Goal: Task Accomplishment & Management: Complete application form

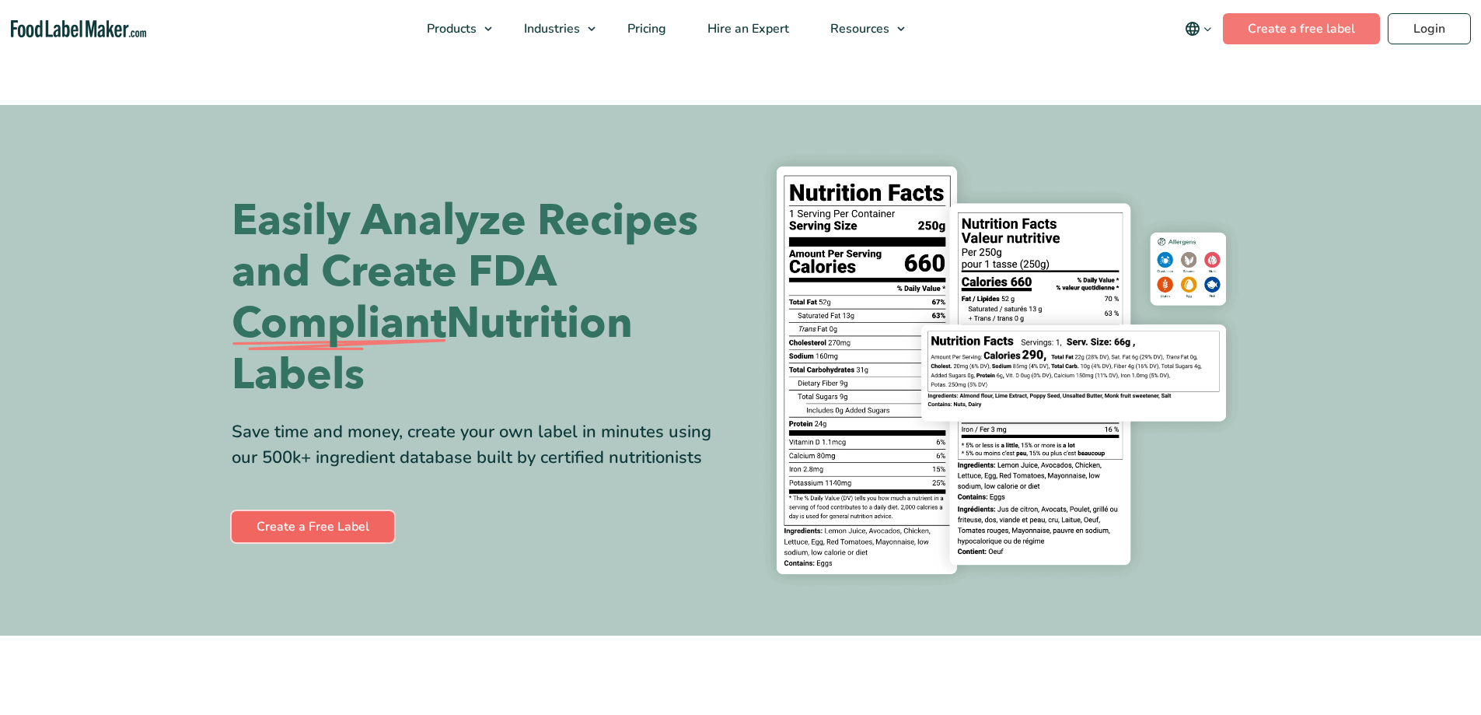
click at [366, 512] on link "Create a Free Label" at bounding box center [313, 526] width 163 height 31
click at [357, 523] on link "Create a Free Label" at bounding box center [313, 526] width 163 height 31
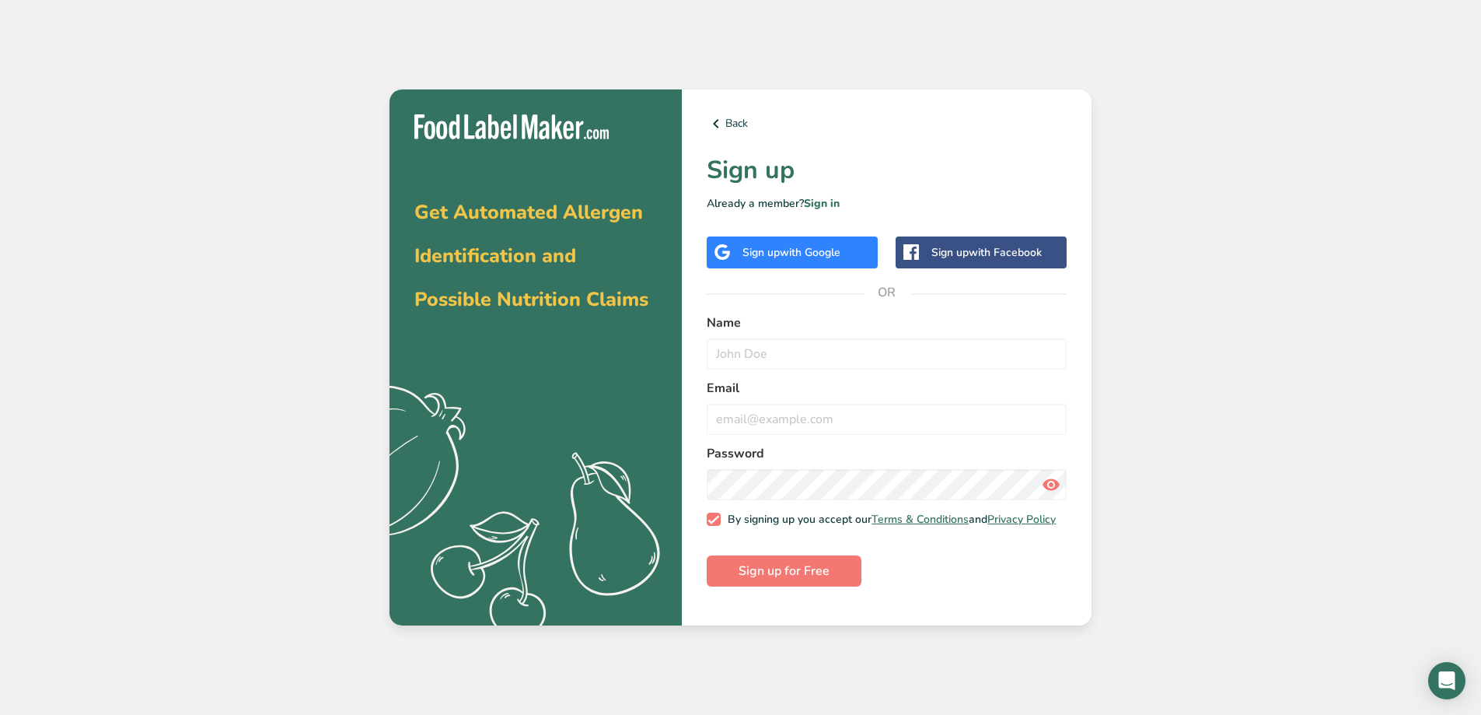
click at [810, 264] on div "Sign up with Google" at bounding box center [792, 252] width 171 height 32
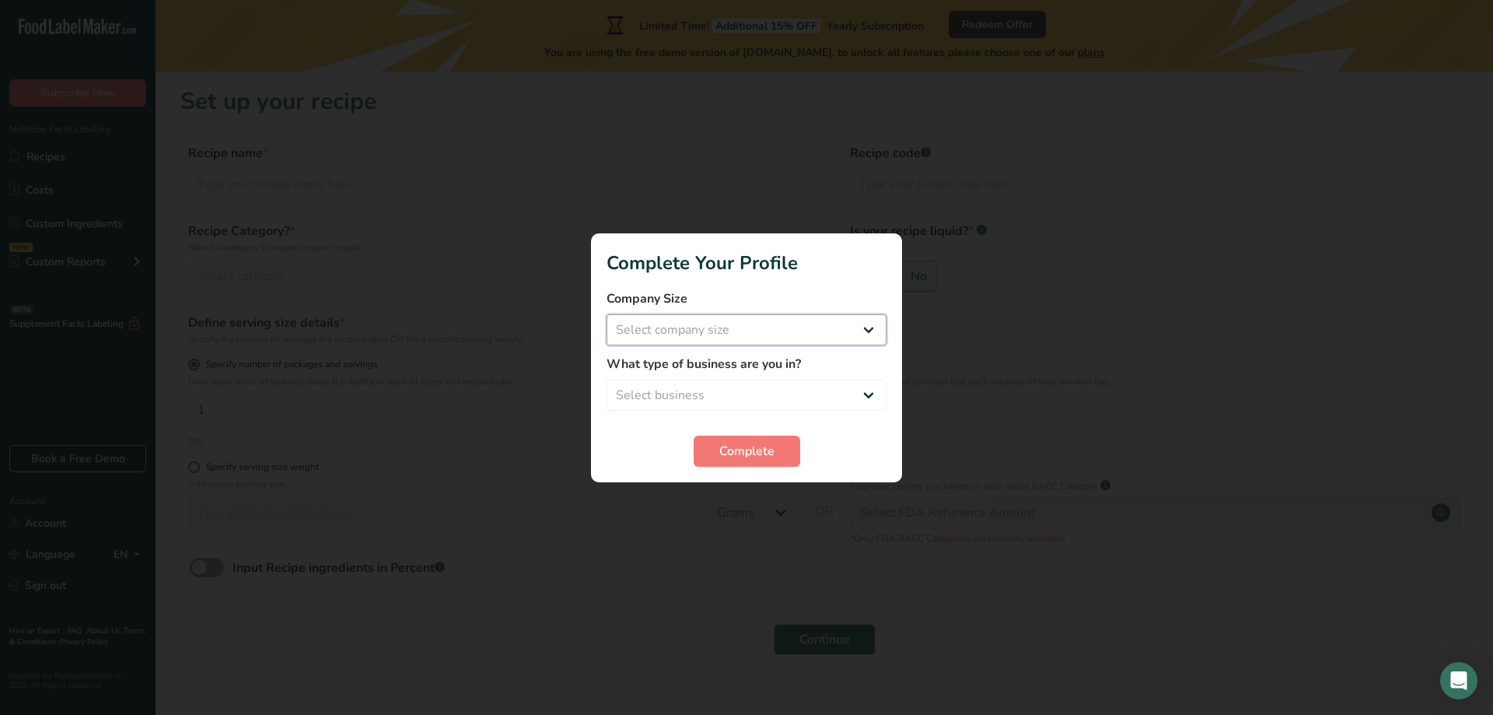
click at [741, 329] on select "Select company size Fewer than 10 Employees 10 to 50 Employees 51 to 500 Employ…" at bounding box center [747, 329] width 280 height 31
select select "2"
click at [607, 314] on select "Select company size Fewer than 10 Employees 10 to 50 Employees 51 to 500 Employ…" at bounding box center [747, 329] width 280 height 31
click at [724, 390] on select "Select business Packaged Food Manufacturer Restaurant & Cafe Bakery Meal Plans …" at bounding box center [747, 395] width 280 height 31
select select "1"
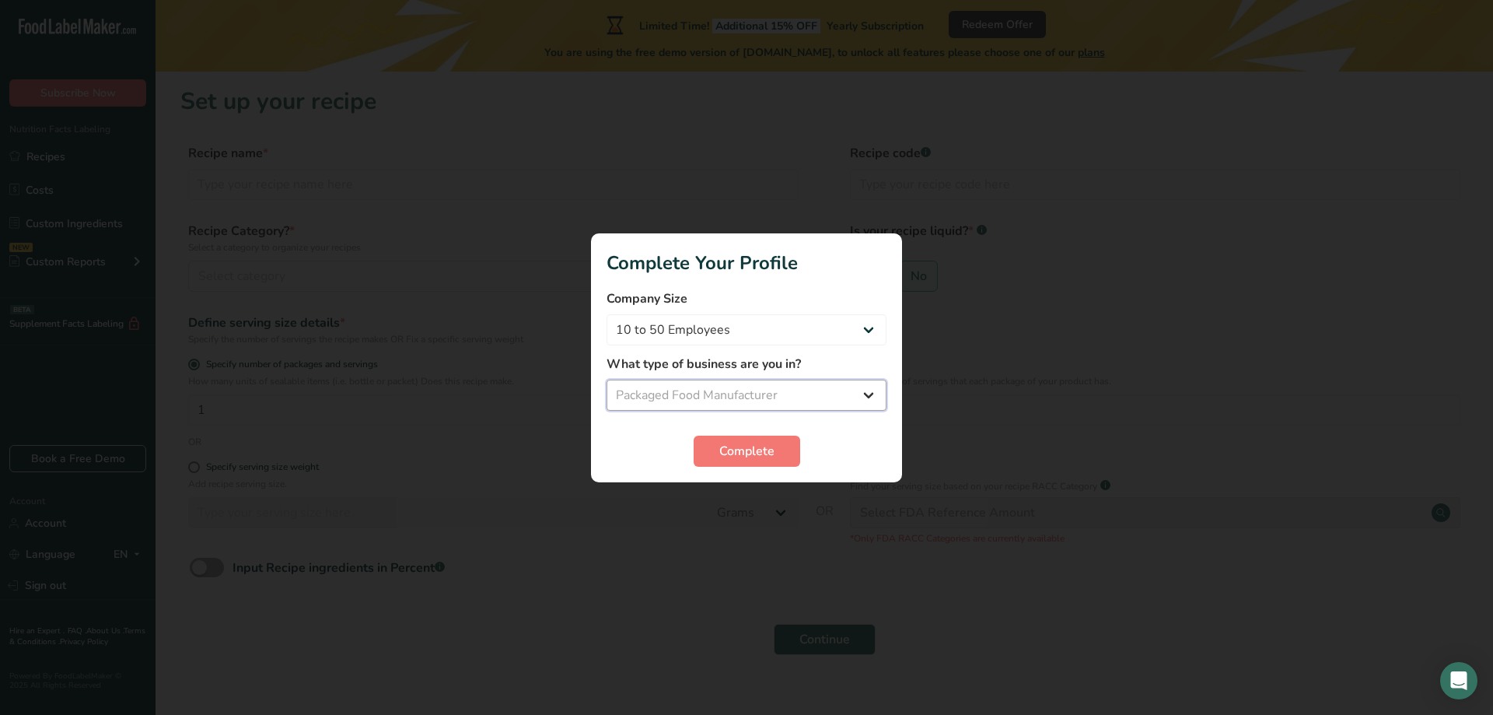
click at [607, 380] on select "Select business Packaged Food Manufacturer Restaurant & Cafe Bakery Meal Plans …" at bounding box center [747, 395] width 280 height 31
click at [744, 460] on button "Complete" at bounding box center [747, 450] width 107 height 31
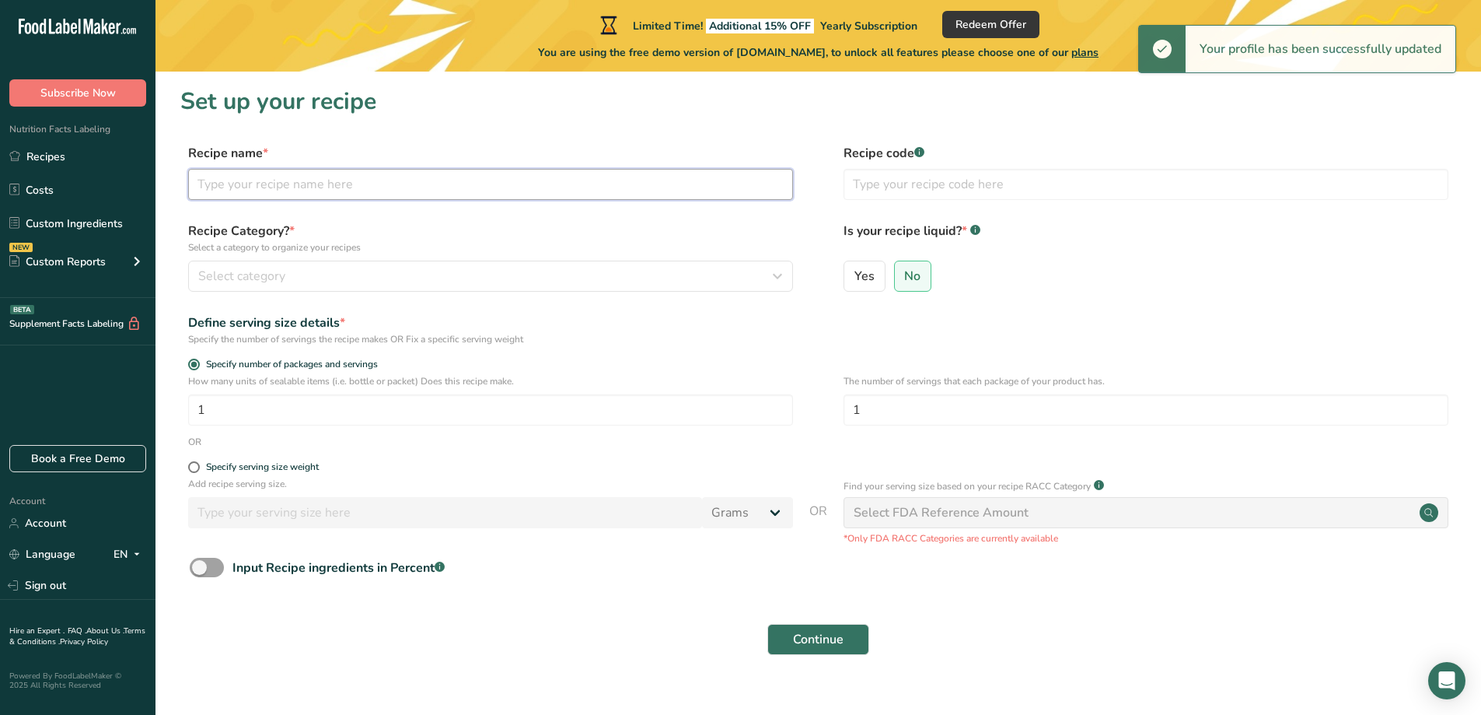
click at [577, 184] on input "text" at bounding box center [490, 184] width 605 height 31
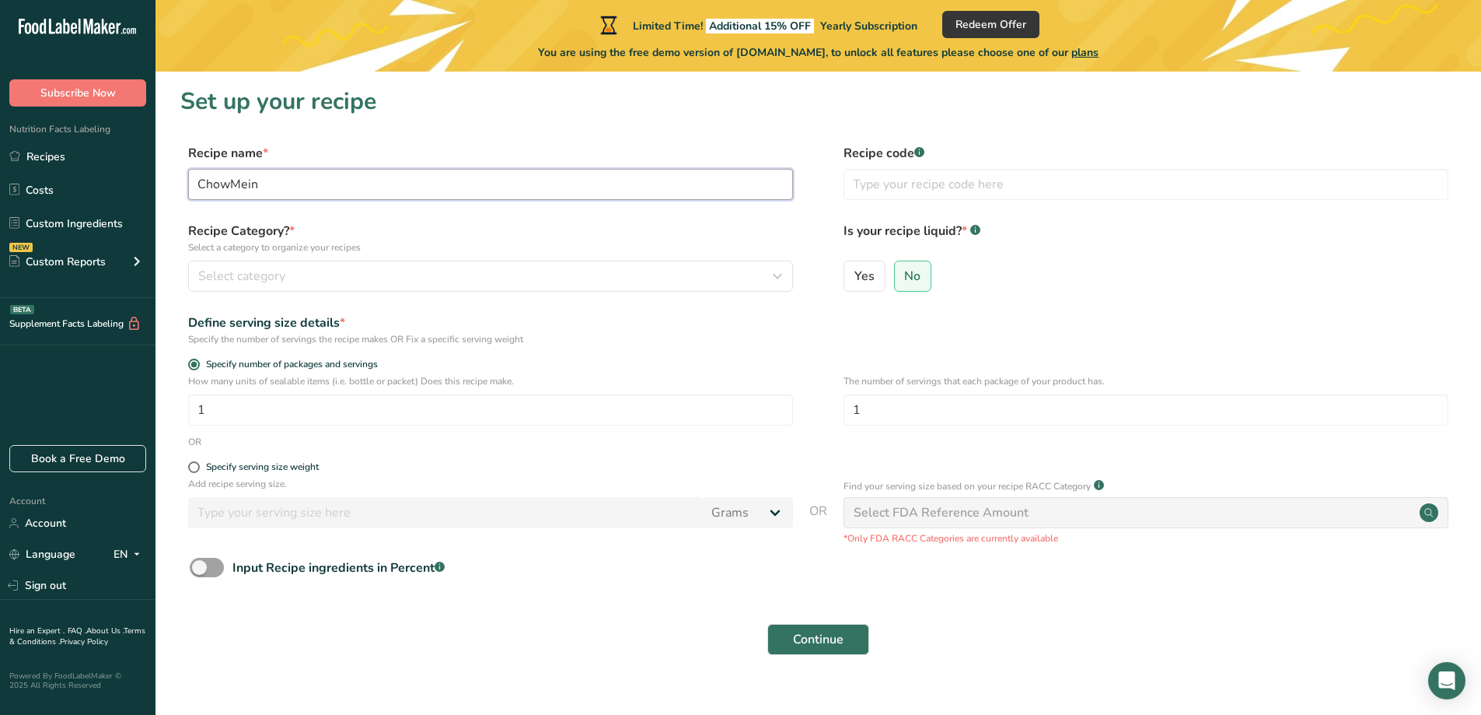
type input "ChowMein"
click at [381, 409] on input "1" at bounding box center [490, 409] width 605 height 31
drag, startPoint x: 179, startPoint y: 413, endPoint x: 166, endPoint y: 411, distance: 12.5
click at [166, 411] on section "Set up your recipe Recipe name * ChowMein Recipe code .a-a{fill:#347362;}.b-a{f…" at bounding box center [819, 380] width 1326 height 617
drag, startPoint x: 891, startPoint y: 408, endPoint x: 784, endPoint y: 405, distance: 107.3
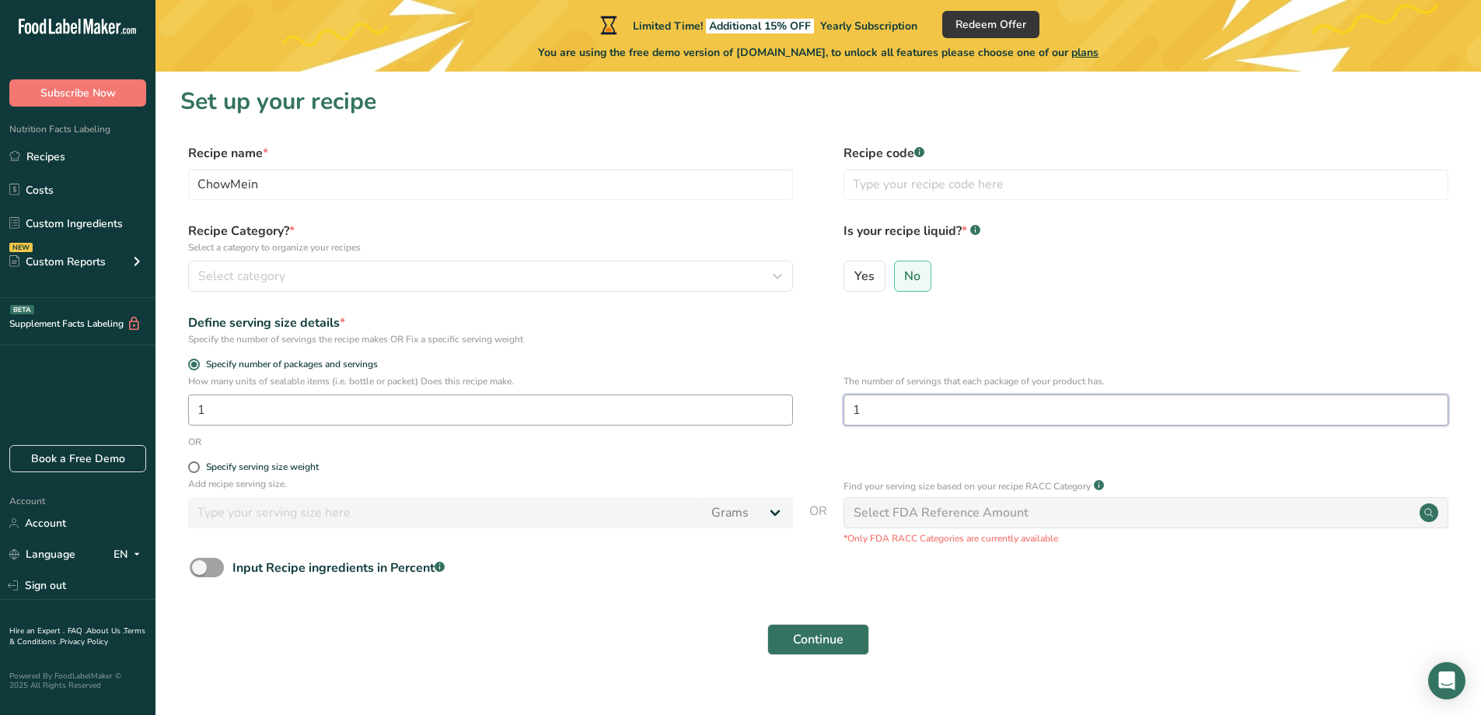
click at [789, 405] on div "How many units of sealable items (i.e. bottle or packet) Does this recipe make.…" at bounding box center [818, 404] width 1276 height 61
type input "3"
click at [261, 462] on div "Specify serving size weight" at bounding box center [262, 467] width 113 height 12
click at [198, 462] on input "Specify serving size weight" at bounding box center [193, 467] width 10 height 10
radio input "true"
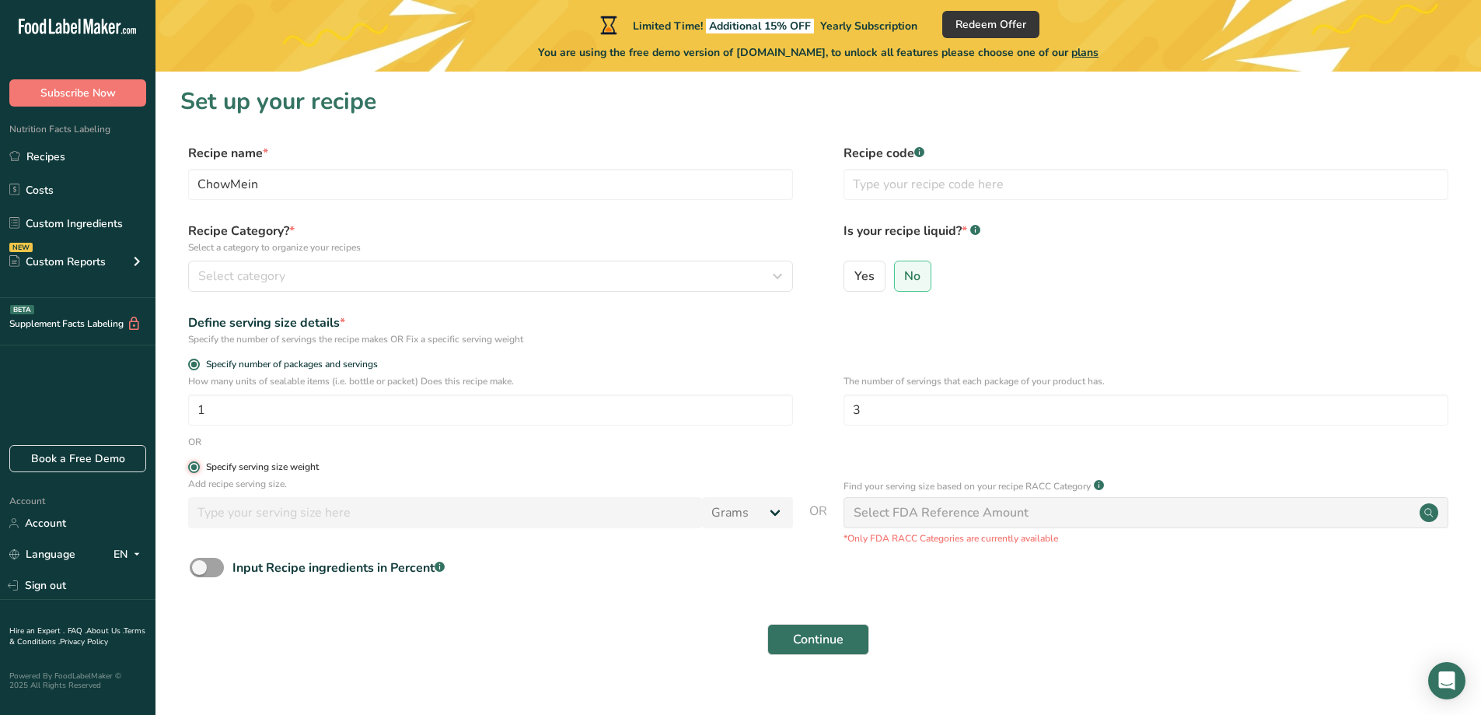
radio input "false"
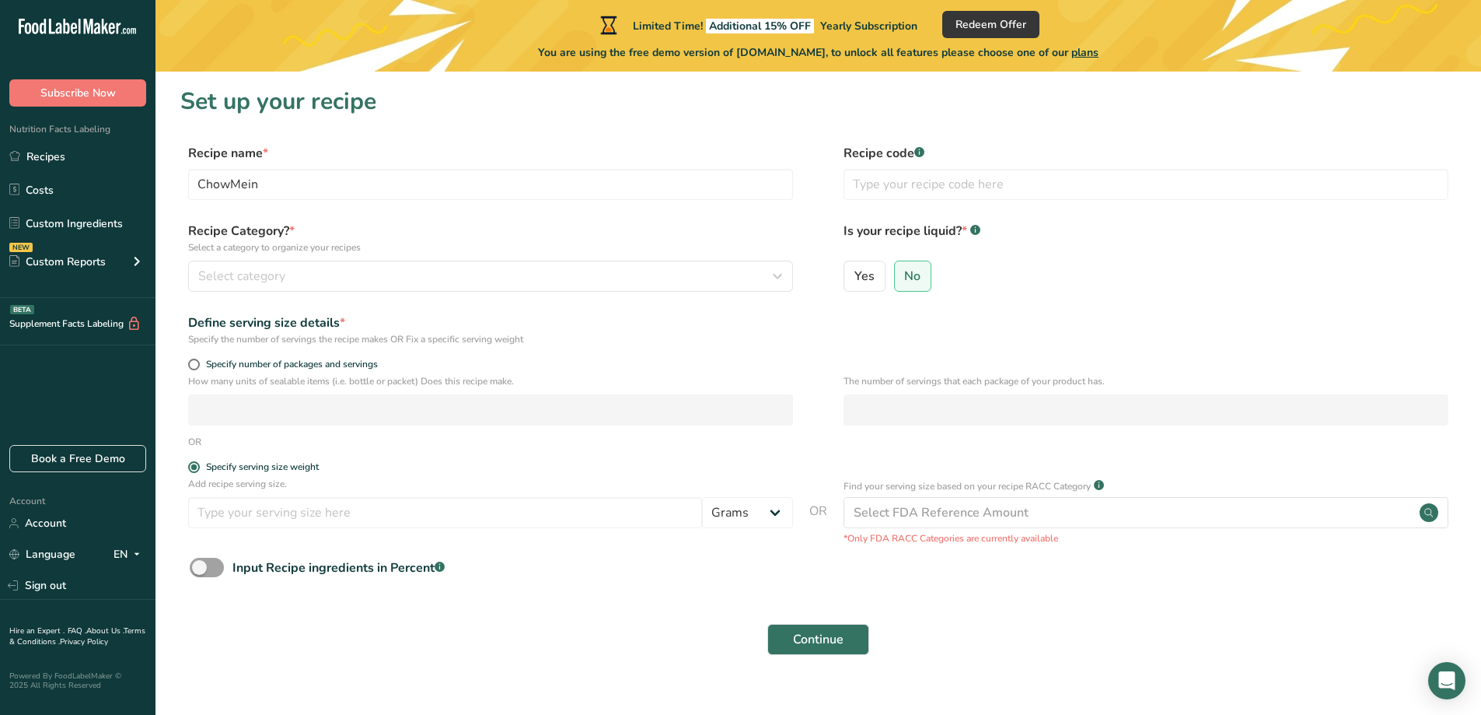
click at [225, 353] on form "Recipe name * ChowMein Recipe code .a-a{fill:#347362;}.b-a{fill:#fff;} Recipe C…" at bounding box center [818, 404] width 1276 height 520
click at [226, 361] on span "Specify number of packages and servings" at bounding box center [289, 365] width 178 height 12
click at [198, 361] on input "Specify number of packages and servings" at bounding box center [193, 364] width 10 height 10
radio input "true"
radio input "false"
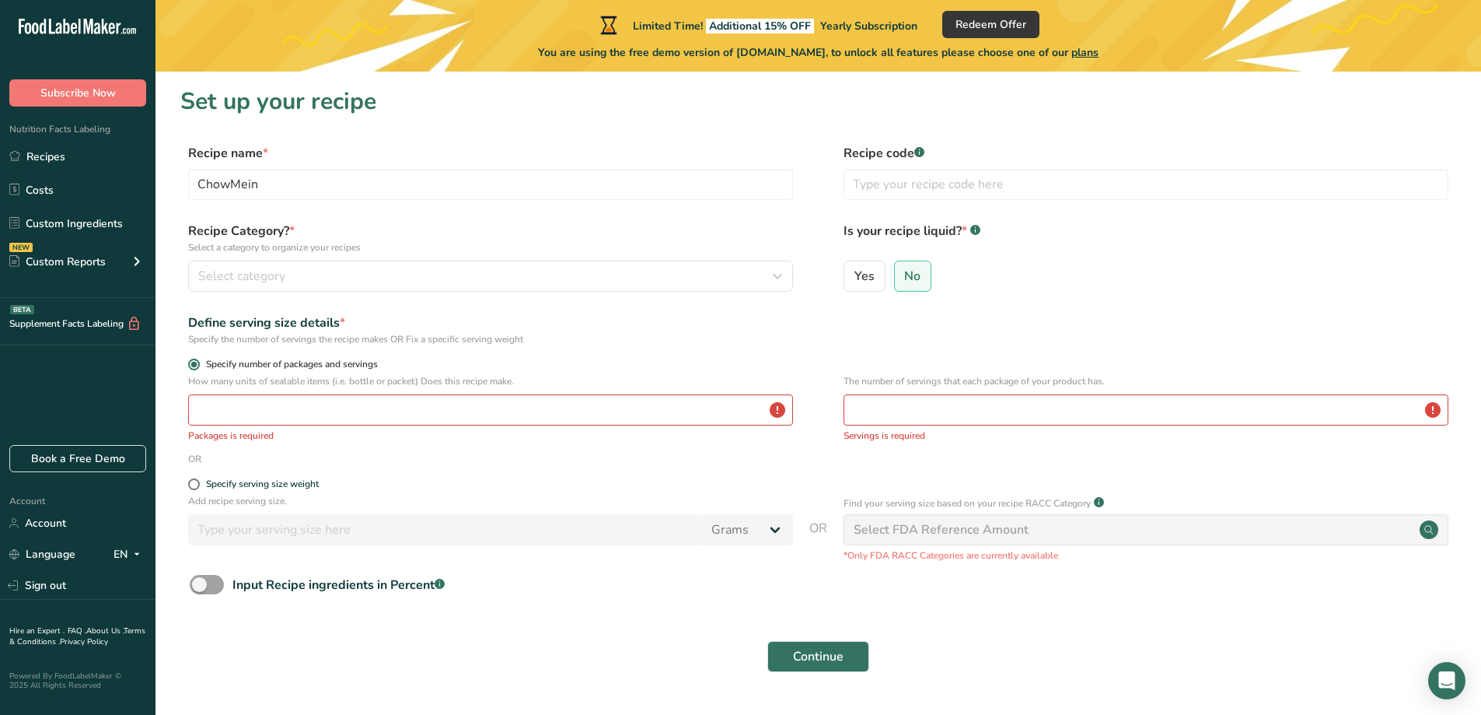
click at [220, 366] on span "Specify number of packages and servings" at bounding box center [289, 365] width 178 height 12
click at [198, 366] on input "Specify number of packages and servings" at bounding box center [193, 364] width 10 height 10
click at [239, 405] on input "number" at bounding box center [490, 409] width 605 height 31
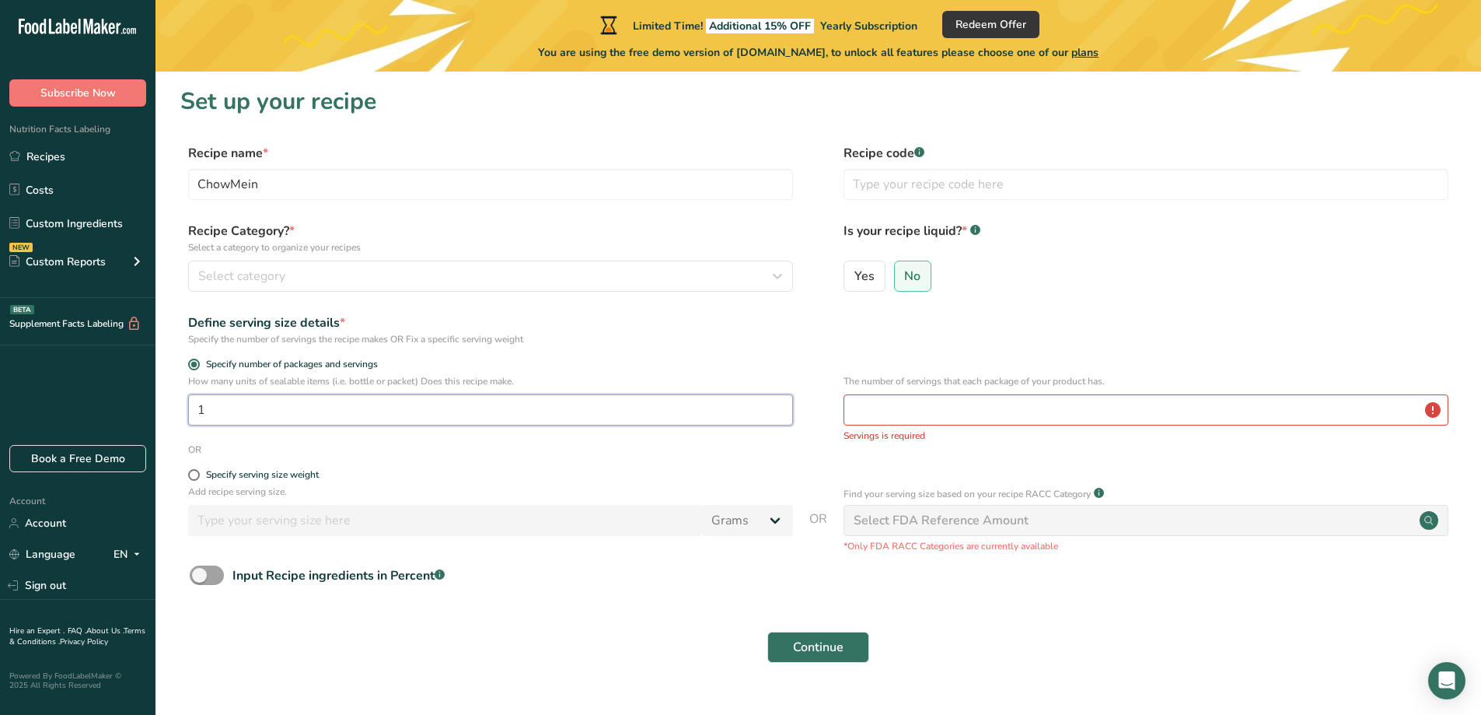
drag, startPoint x: 224, startPoint y: 410, endPoint x: 161, endPoint y: 411, distance: 63.0
click at [161, 411] on section "Set up your recipe Recipe name * ChowMein Recipe code .a-a{fill:#347362;}.b-a{f…" at bounding box center [819, 384] width 1326 height 625
type input "1"
drag, startPoint x: 918, startPoint y: 430, endPoint x: 931, endPoint y: 413, distance: 21.2
click at [920, 426] on div "The number of servings that each package of your product has. Servings is requi…" at bounding box center [1146, 408] width 605 height 68
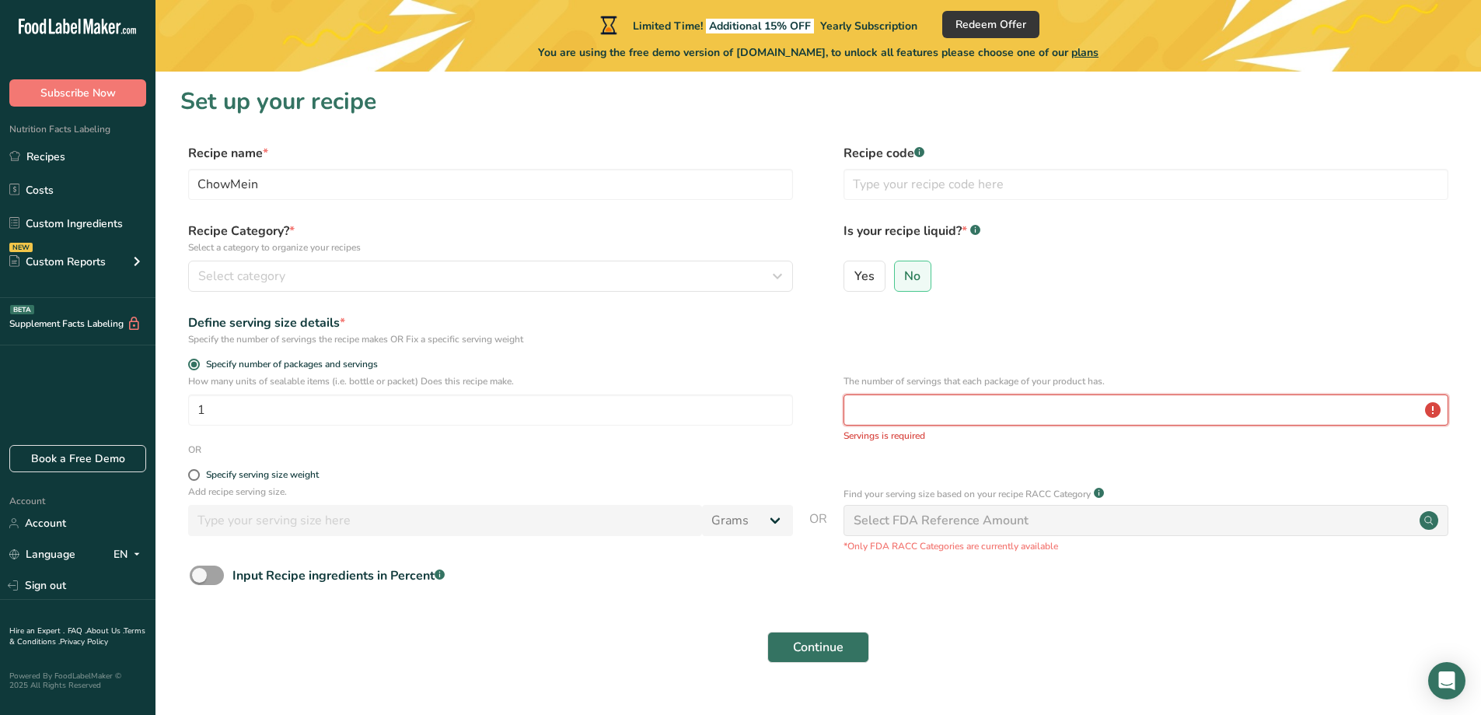
click at [931, 413] on input "number" at bounding box center [1146, 409] width 605 height 31
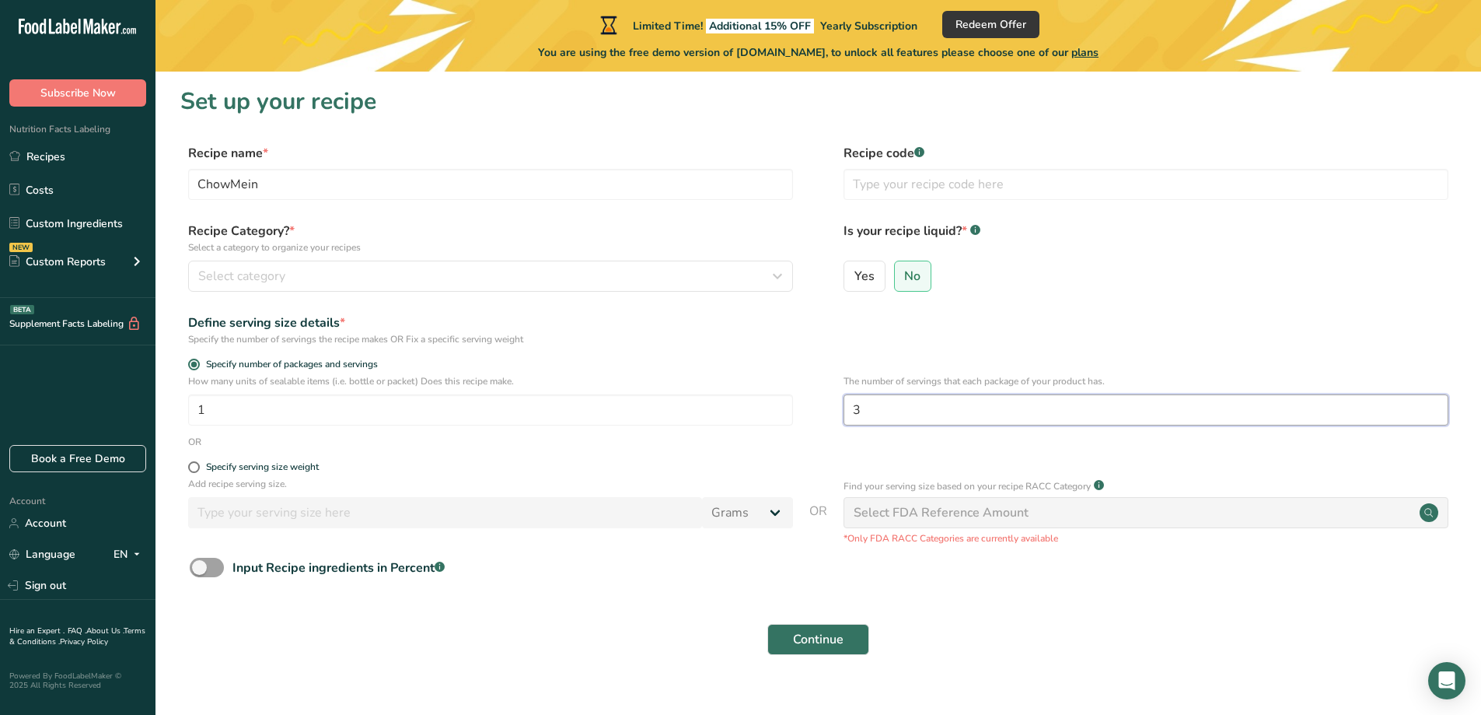
type input "3"
click at [922, 457] on form "Recipe name * ChowMein Recipe code .a-a{fill:#347362;}.b-a{fill:#fff;} Recipe C…" at bounding box center [818, 404] width 1276 height 520
click at [372, 575] on div "Input Recipe ingredients in Percent .a-a{fill:#347362;}.b-a{fill:#fff;}" at bounding box center [339, 567] width 212 height 19
click at [200, 572] on input "Input Recipe ingredients in Percent .a-a{fill:#347362;}.b-a{fill:#fff;}" at bounding box center [195, 567] width 10 height 10
checkbox input "true"
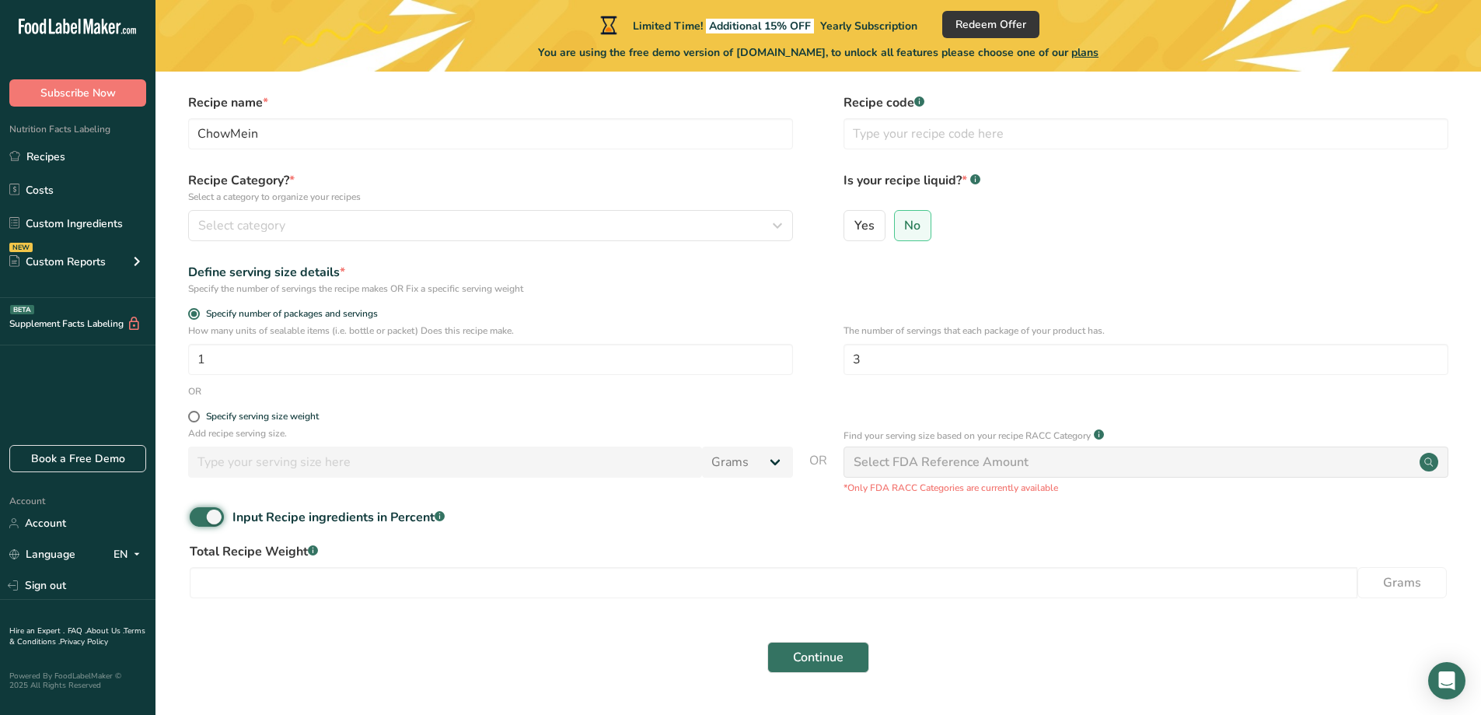
scroll to position [78, 0]
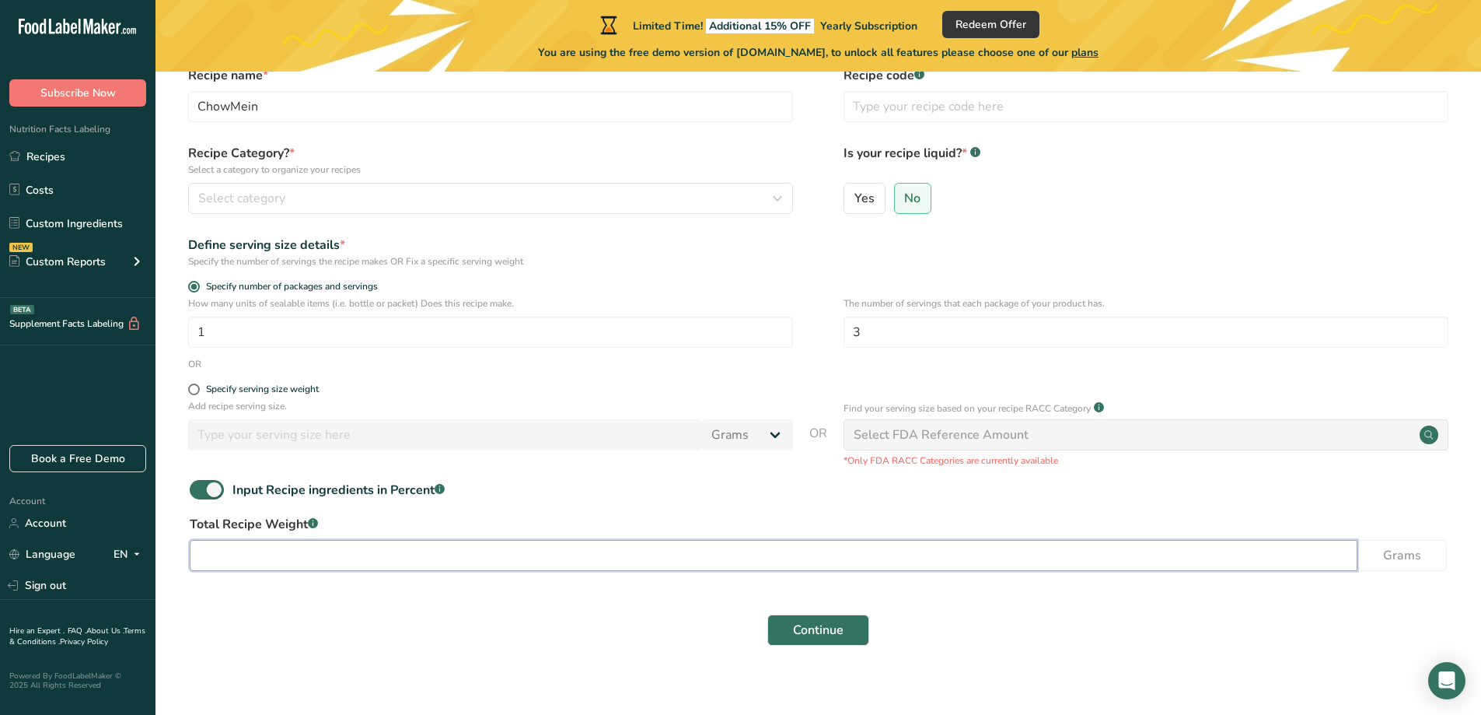
click at [377, 559] on input "number" at bounding box center [774, 555] width 1168 height 31
type input "159"
click at [812, 617] on button "Continue" at bounding box center [819, 629] width 102 height 31
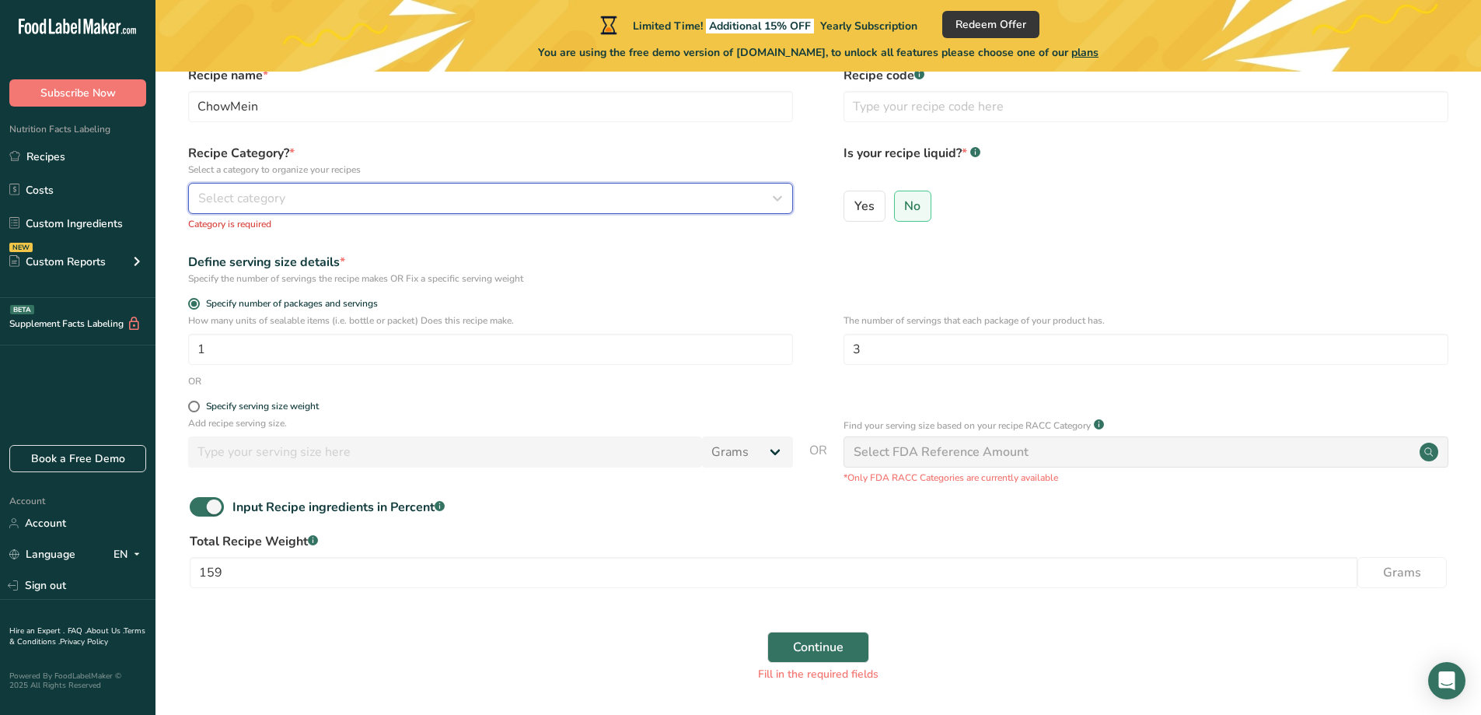
click at [298, 205] on div "Select category" at bounding box center [485, 198] width 575 height 19
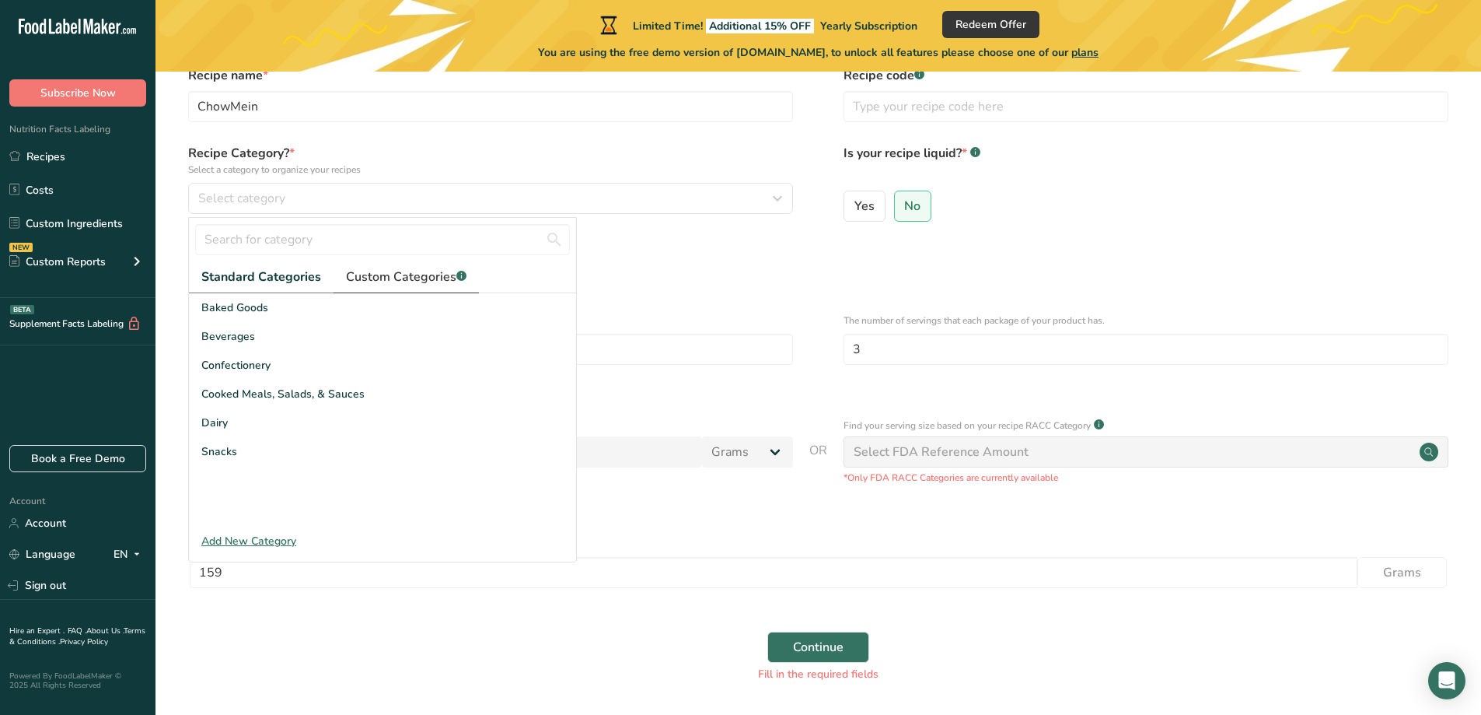
click at [412, 273] on span "Custom Categories .a-a{fill:#347362;}.b-a{fill:#fff;}" at bounding box center [406, 277] width 121 height 19
click at [380, 307] on div "No categories found" at bounding box center [382, 308] width 387 height 19
click at [373, 312] on div "No categories found" at bounding box center [382, 308] width 387 height 19
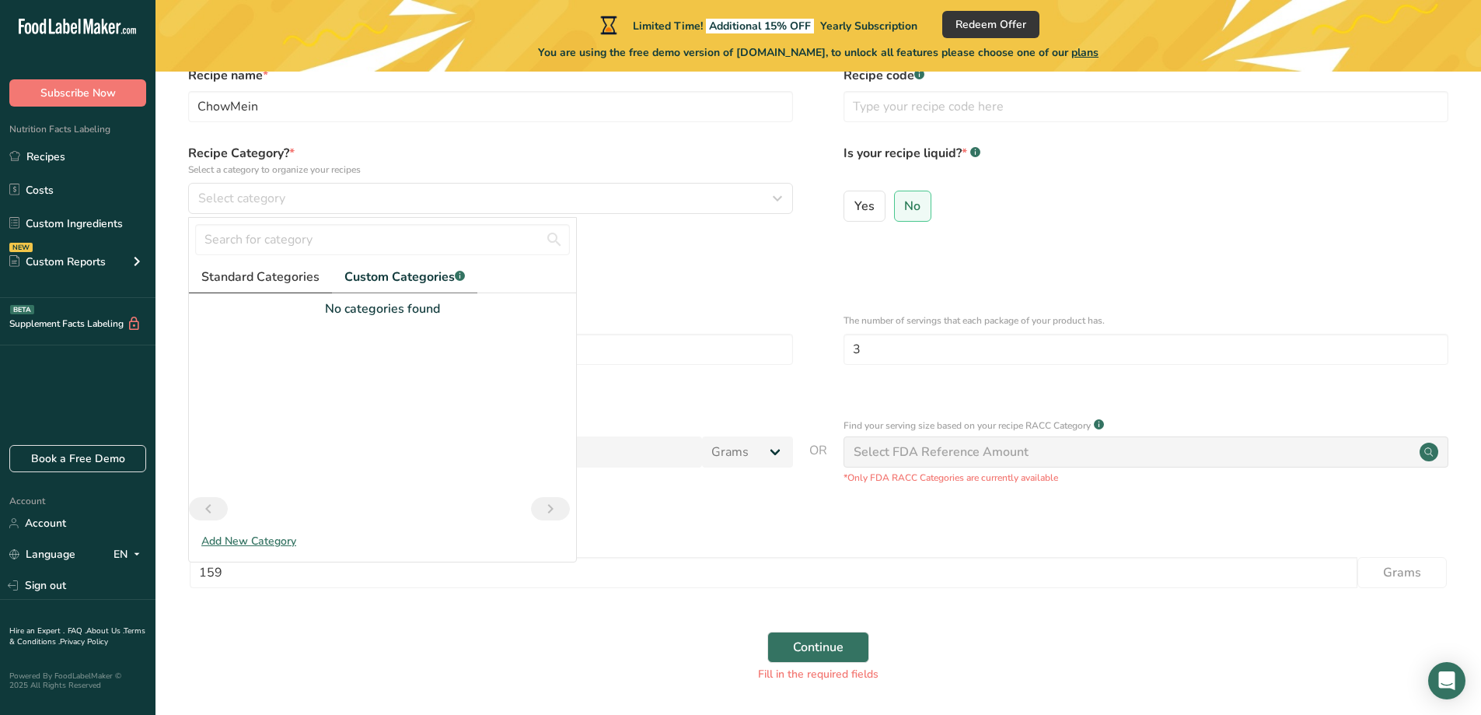
click at [278, 285] on span "Standard Categories" at bounding box center [260, 277] width 118 height 19
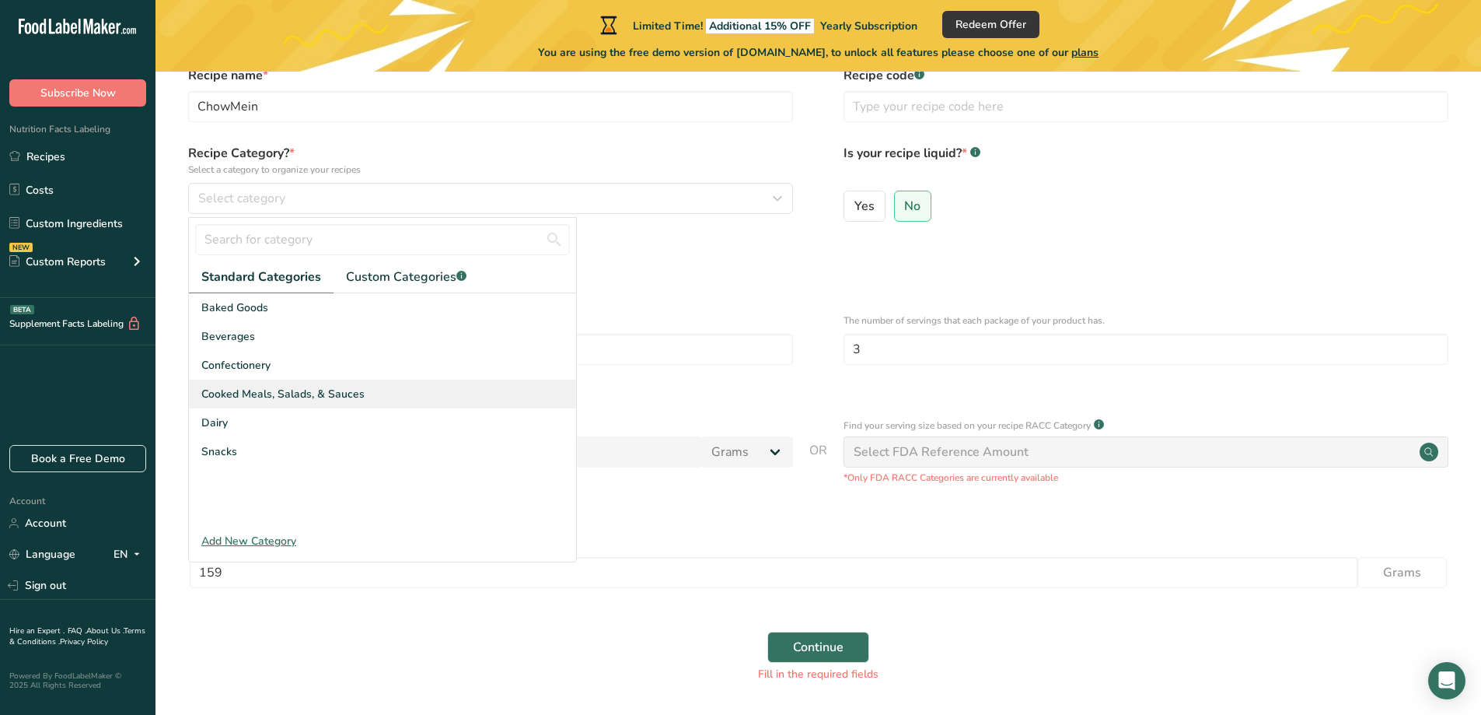
click at [283, 403] on div "Cooked Meals, Salads, & Sauces" at bounding box center [382, 394] width 387 height 29
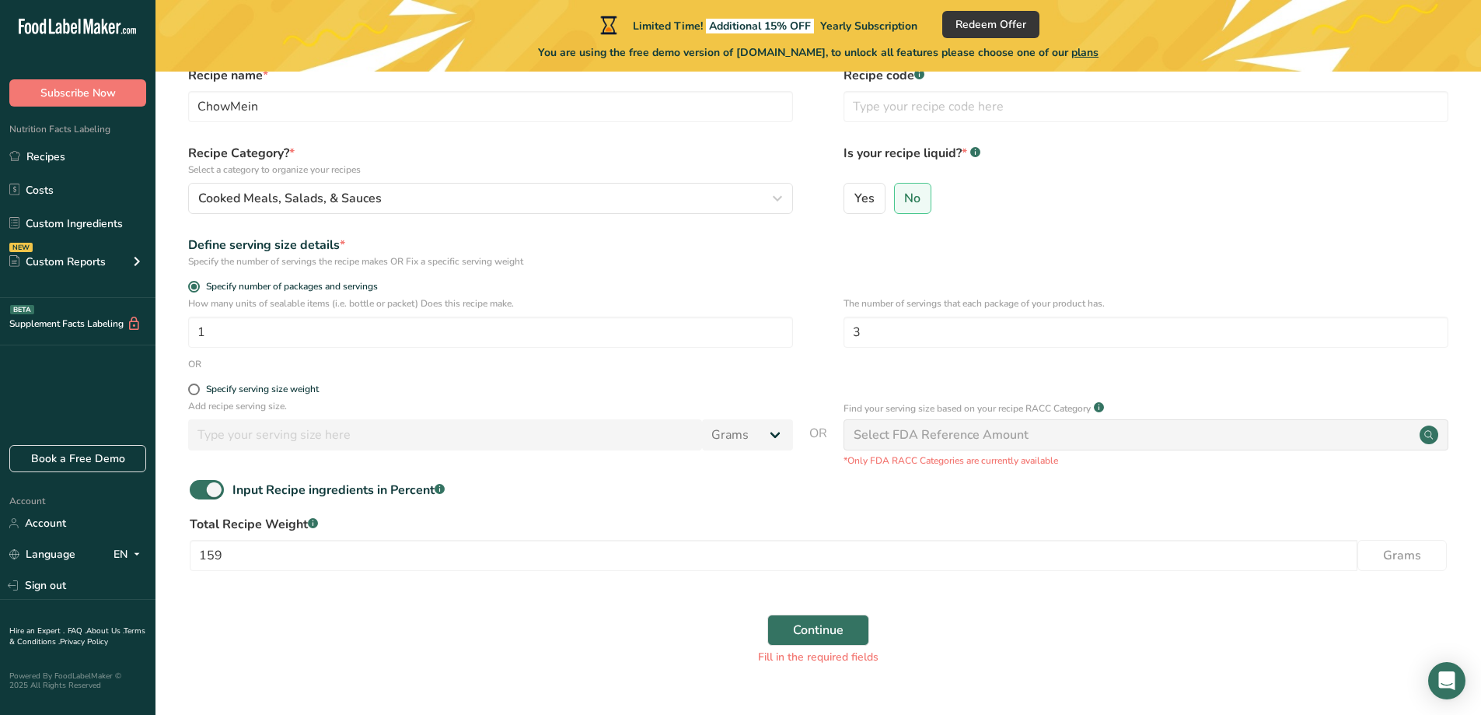
click at [810, 646] on div "Continue Fill in the required fields" at bounding box center [818, 639] width 1276 height 69
click at [808, 637] on span "Continue" at bounding box center [818, 630] width 51 height 19
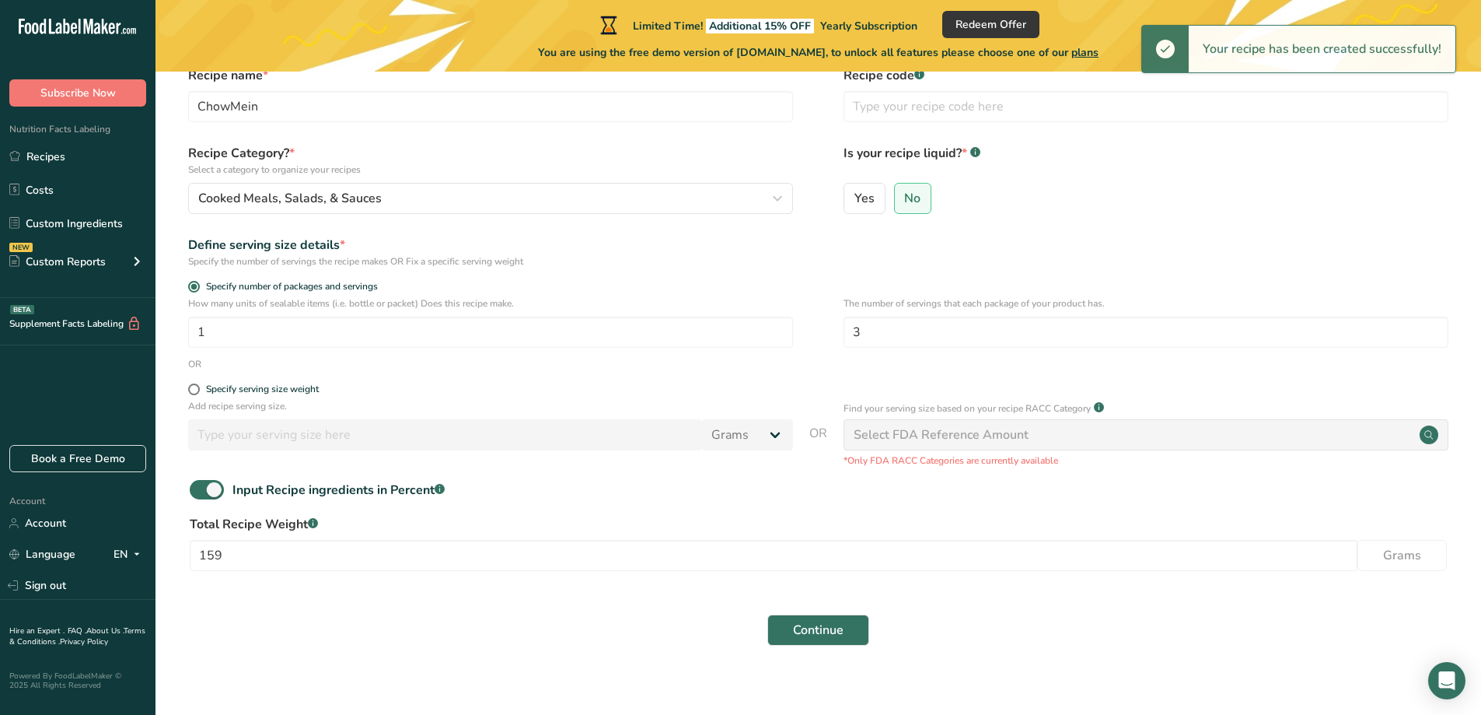
click at [902, 456] on p "*Only FDA RACC Categories are currently available" at bounding box center [1146, 460] width 605 height 14
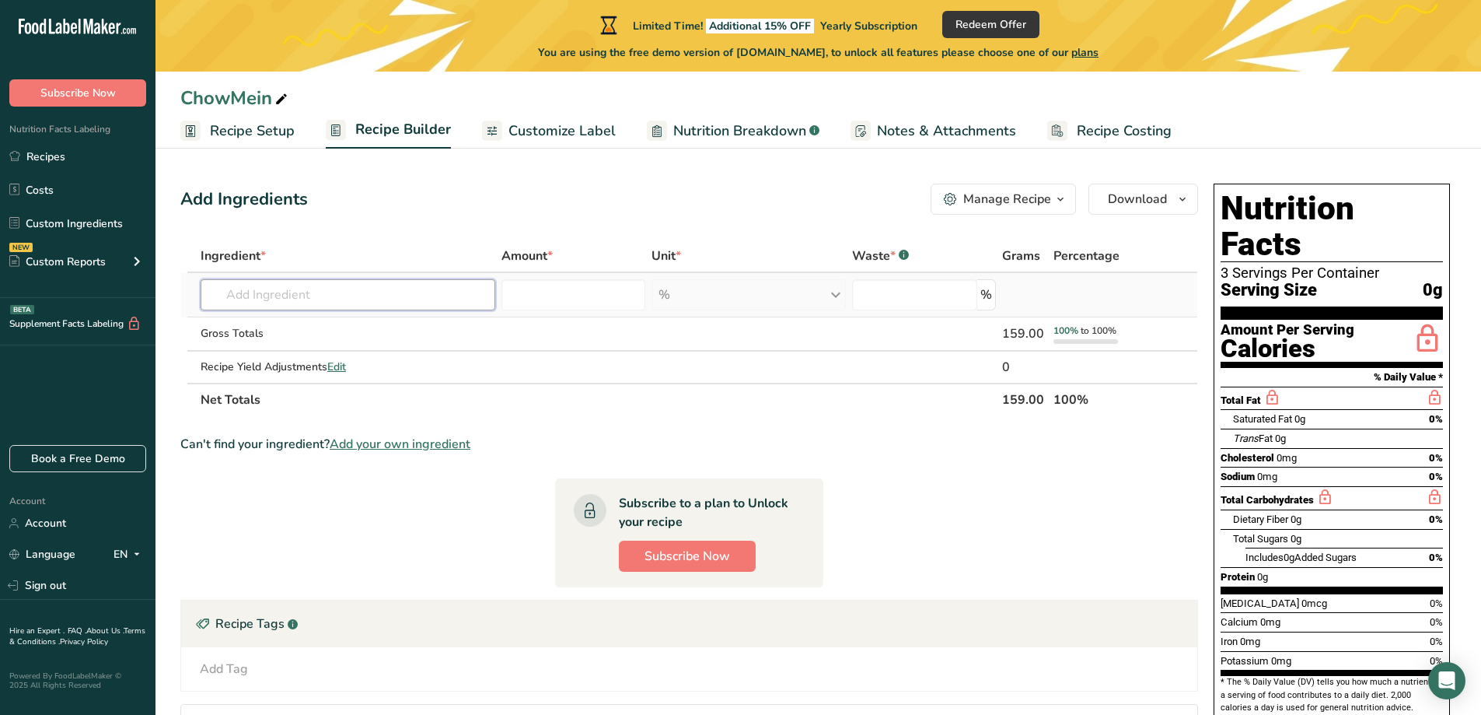
click at [373, 292] on input "text" at bounding box center [348, 294] width 295 height 31
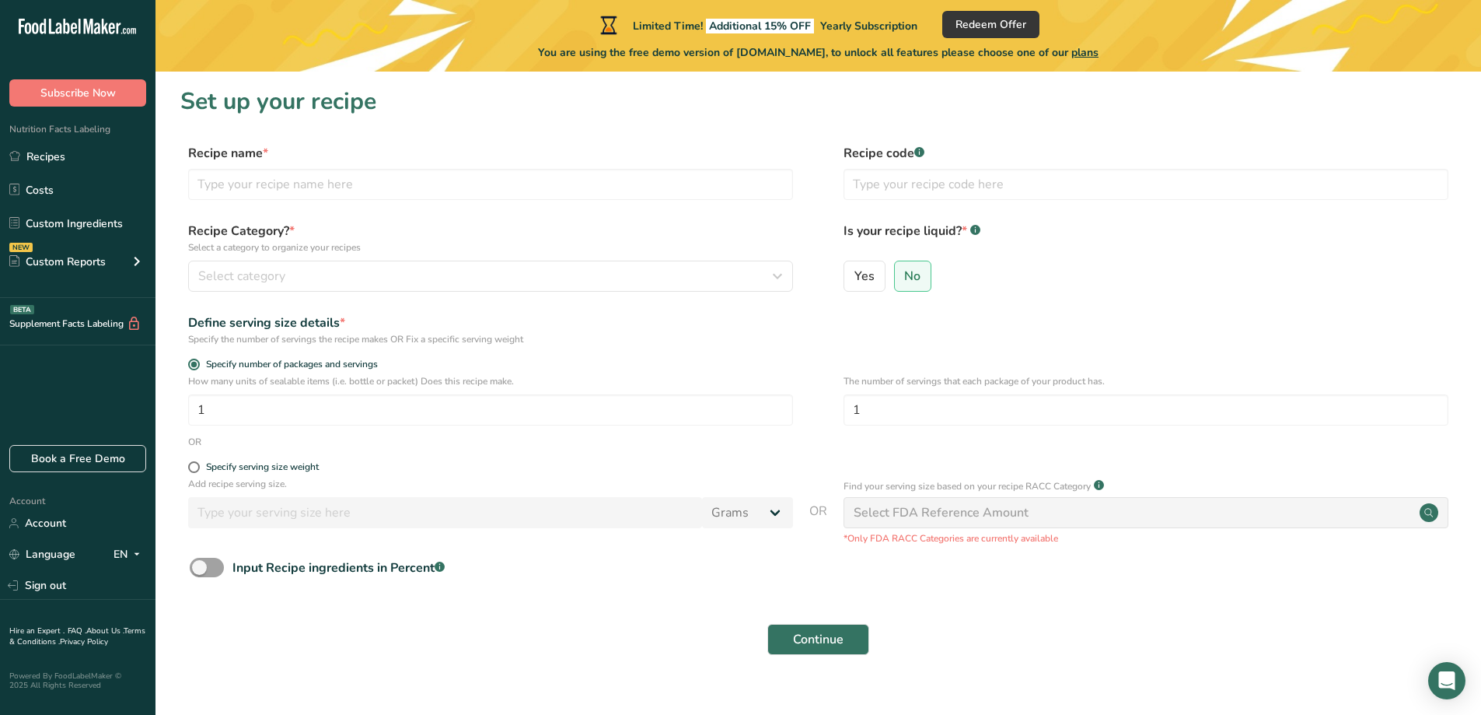
scroll to position [24, 0]
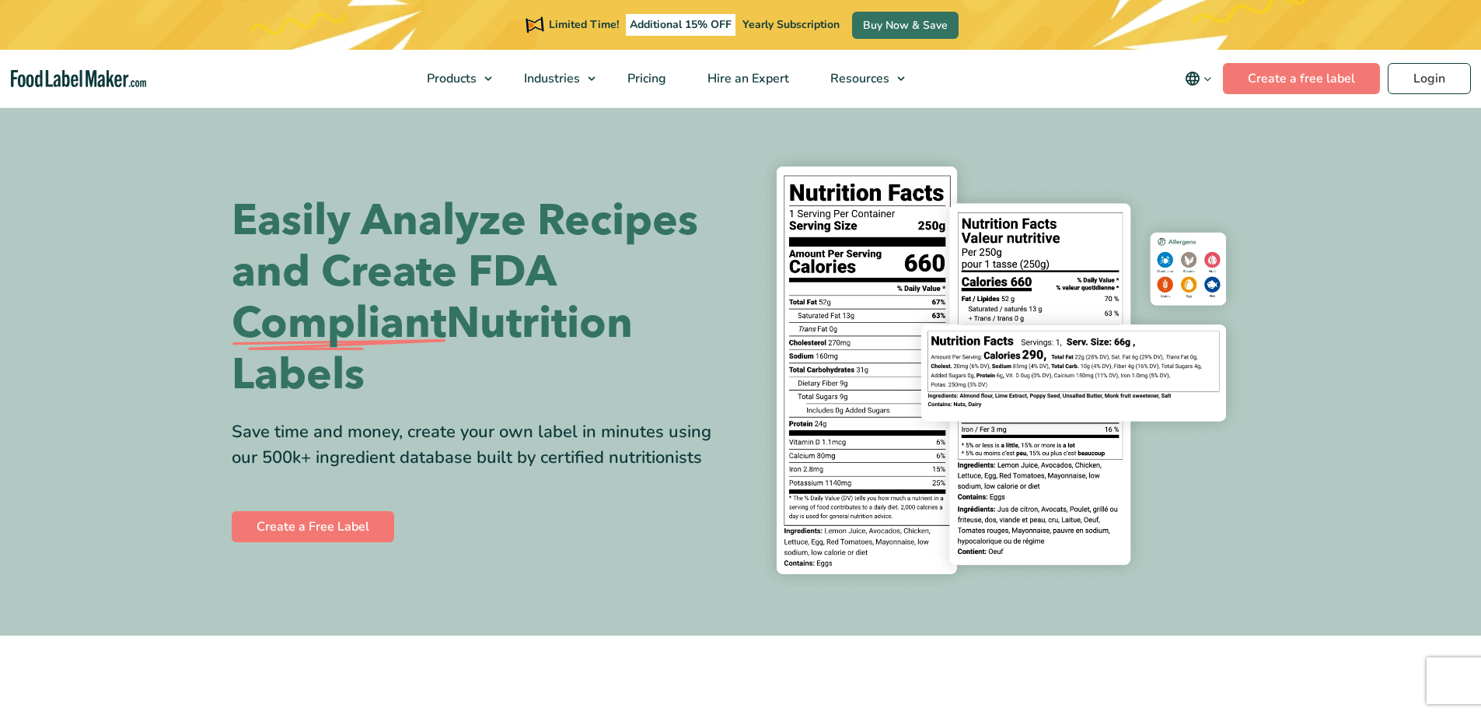
scroll to position [311, 0]
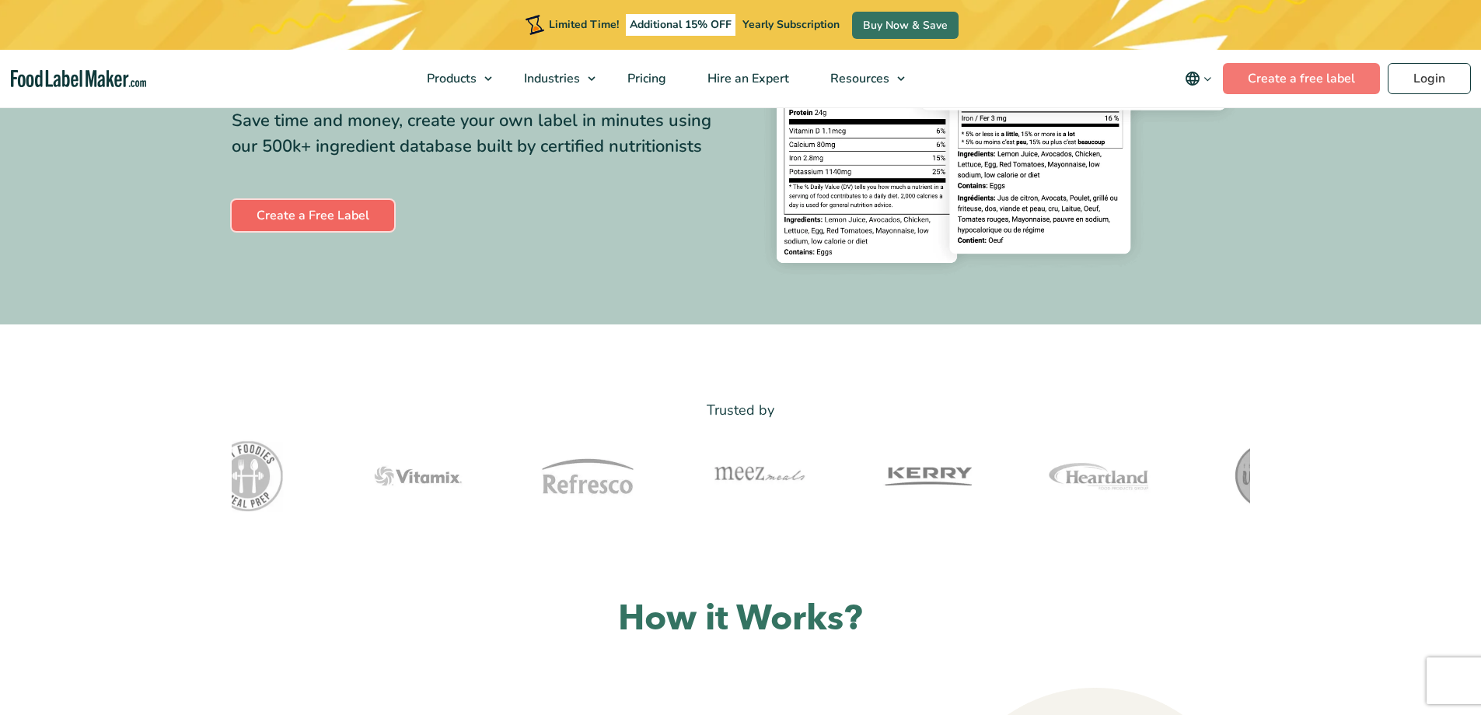
click at [334, 211] on link "Create a Free Label" at bounding box center [313, 215] width 163 height 31
